Goal: Task Accomplishment & Management: Manage account settings

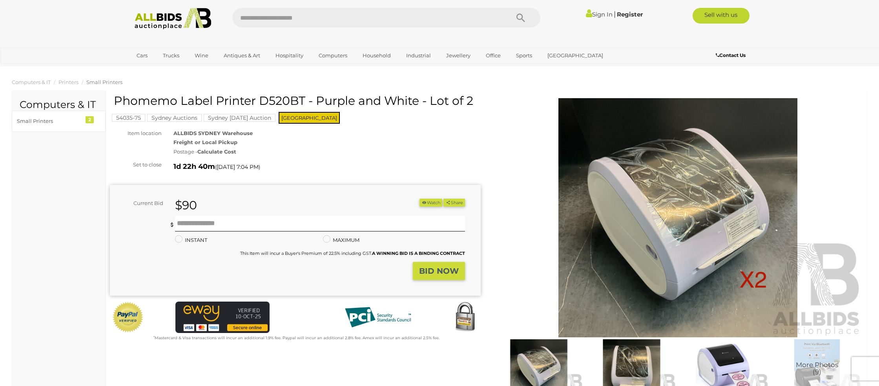
click at [598, 15] on link "Sign In" at bounding box center [599, 14] width 27 height 7
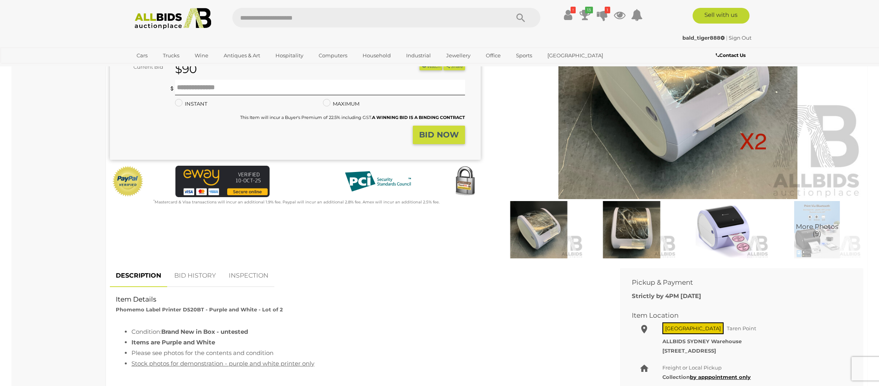
scroll to position [139, 0]
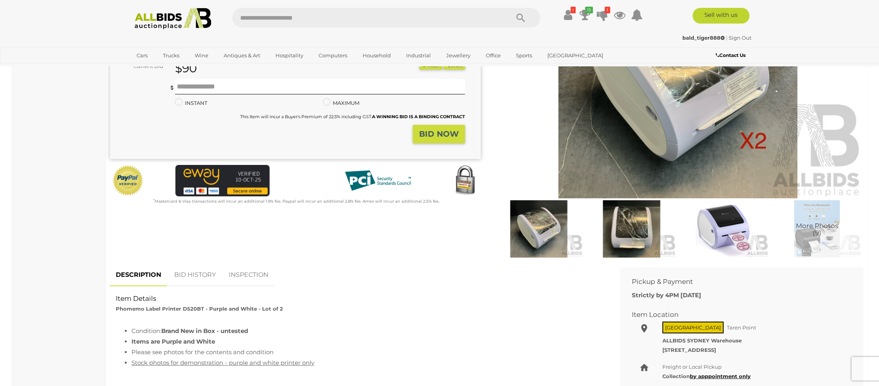
click at [187, 274] on link "BID HISTORY" at bounding box center [194, 274] width 53 height 23
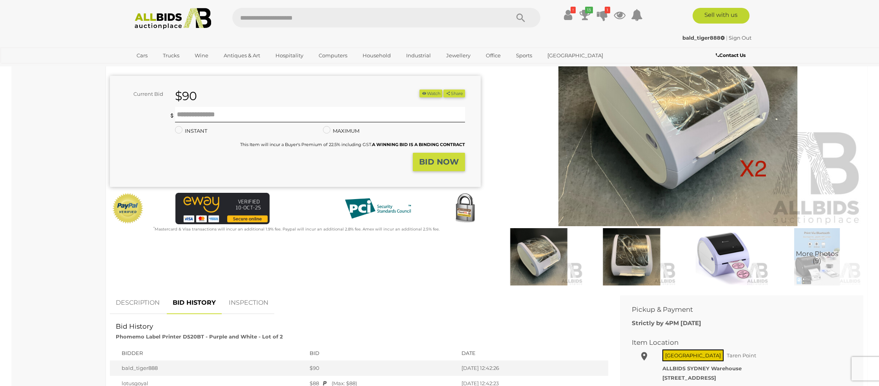
scroll to position [110, 0]
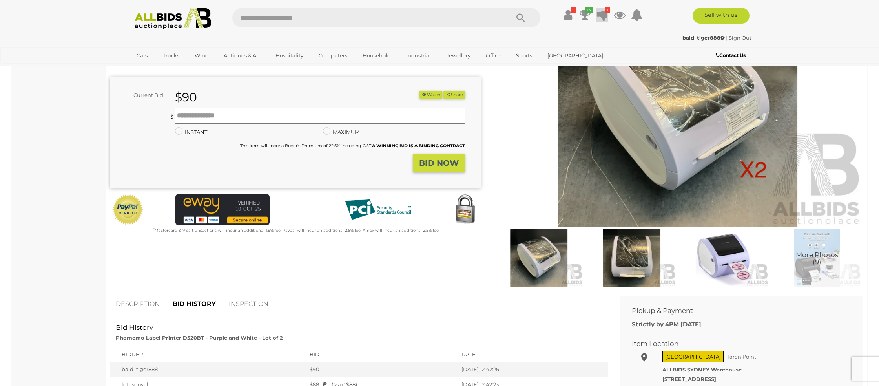
click at [604, 14] on icon at bounding box center [602, 15] width 11 height 14
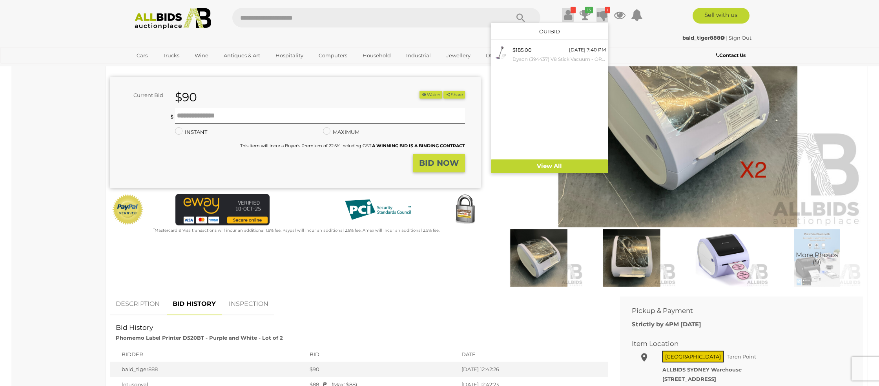
click at [571, 15] on icon at bounding box center [568, 15] width 8 height 14
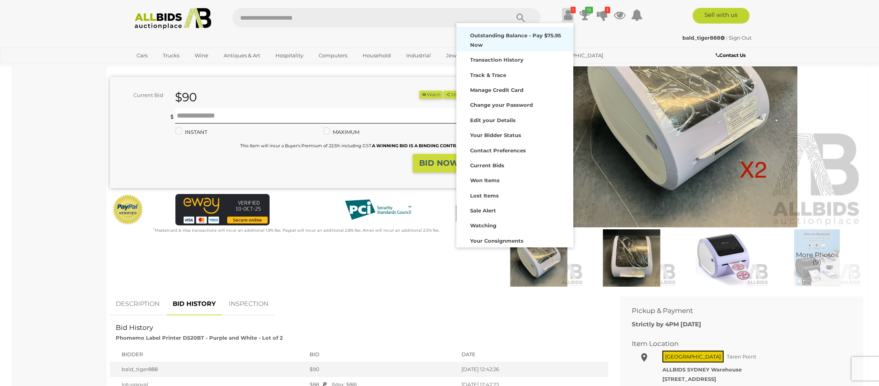
click at [527, 32] on div "Outstanding Balance - Pay $75.95 Now" at bounding box center [514, 39] width 113 height 20
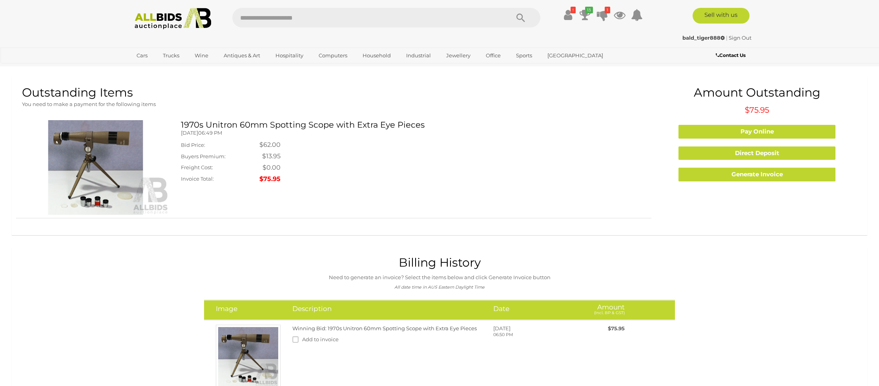
click at [732, 39] on link "Sign Out" at bounding box center [740, 38] width 23 height 6
